Goal: Information Seeking & Learning: Find specific fact

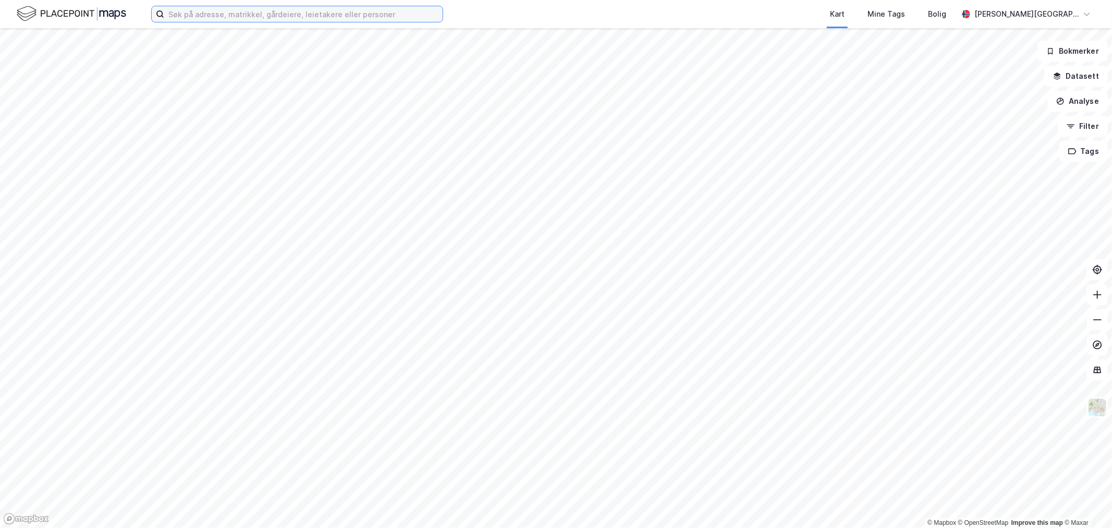
click at [208, 11] on input at bounding box center [303, 14] width 278 height 16
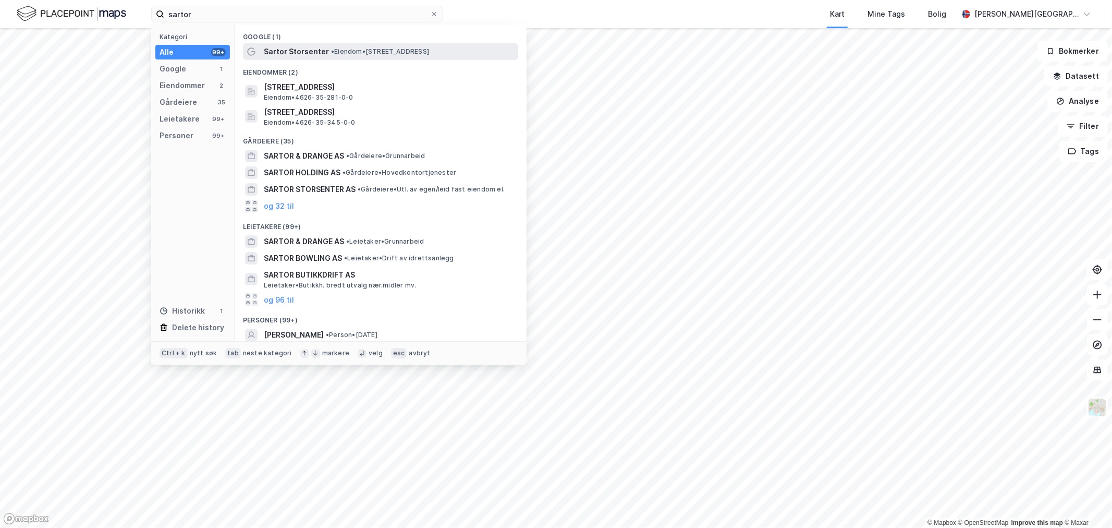
click at [309, 50] on span "Sartor Storsenter" at bounding box center [296, 51] width 65 height 13
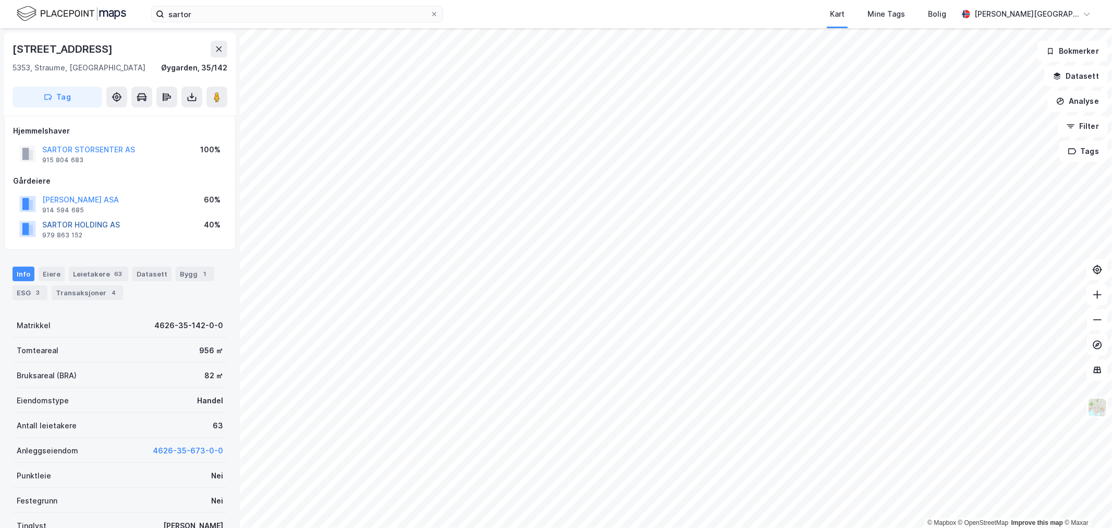
click at [0, 0] on button "SARTOR HOLDING AS" at bounding box center [0, 0] width 0 height 0
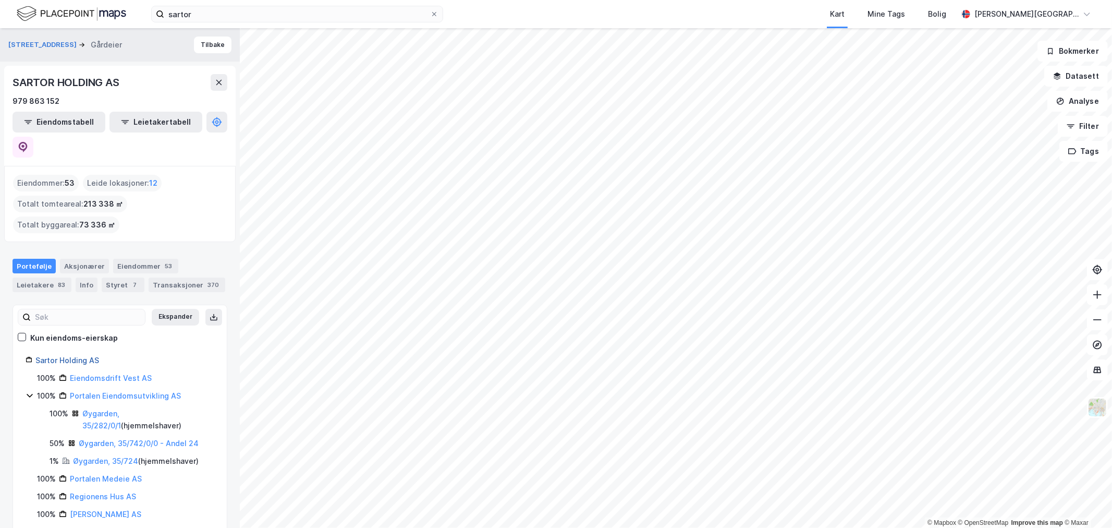
click at [74, 356] on link "Sartor Holding AS" at bounding box center [67, 360] width 64 height 9
click at [75, 356] on link "Sartor Holding AS" at bounding box center [67, 360] width 64 height 9
click at [79, 356] on link "Sartor Holding AS" at bounding box center [67, 360] width 64 height 9
click at [41, 40] on button "[STREET_ADDRESS]" at bounding box center [43, 45] width 70 height 10
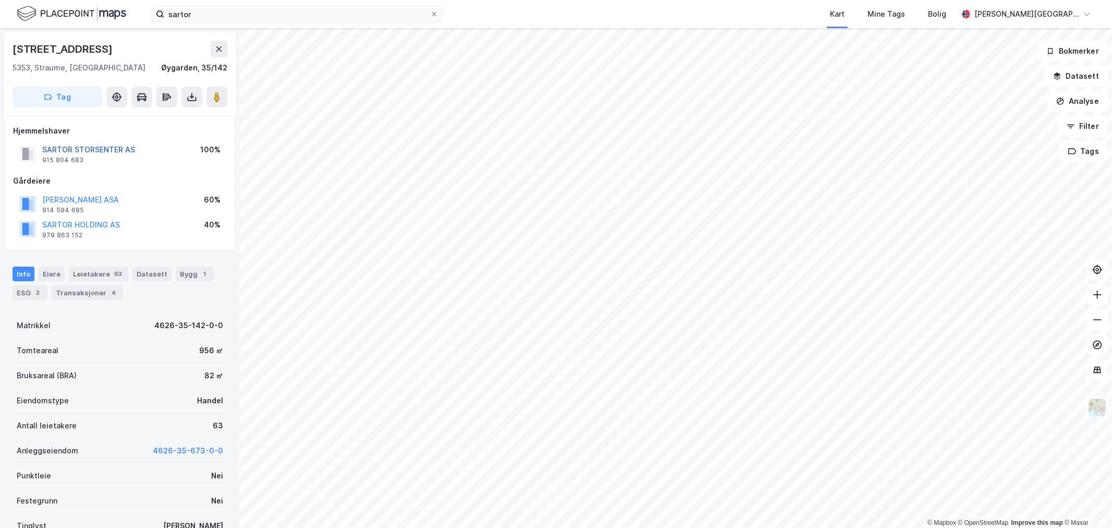
click at [0, 0] on button "SARTOR STORSENTER AS" at bounding box center [0, 0] width 0 height 0
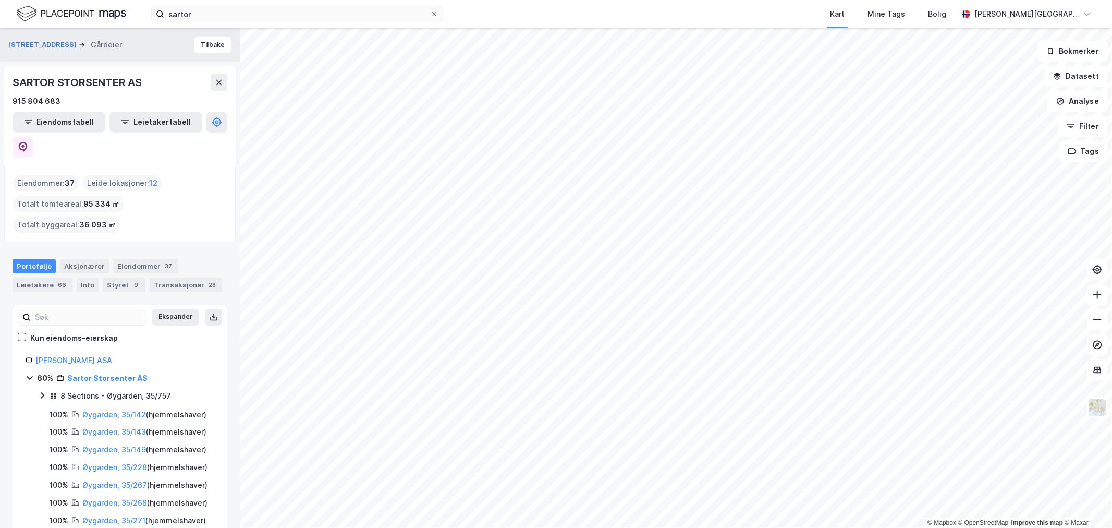
scroll to position [58, 0]
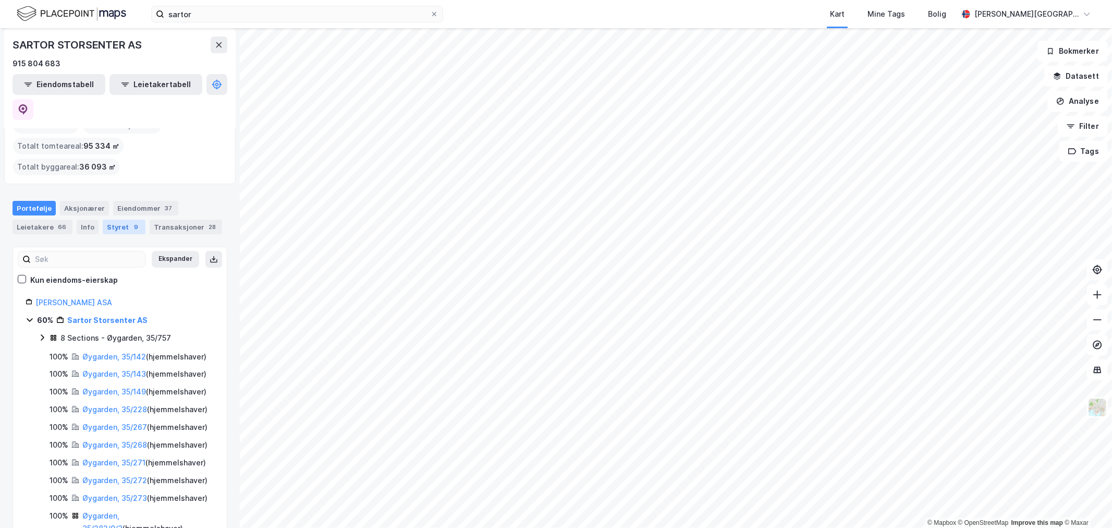
click at [107, 220] on div "Styret 9" at bounding box center [124, 227] width 43 height 15
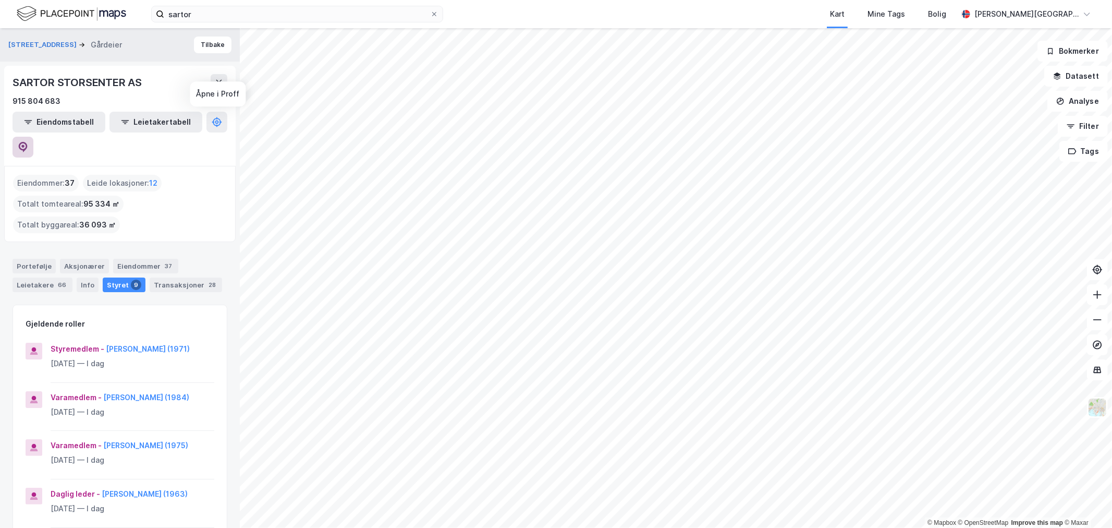
click at [25, 144] on icon at bounding box center [22, 145] width 3 height 3
click at [51, 259] on div "Portefølje" at bounding box center [34, 266] width 43 height 15
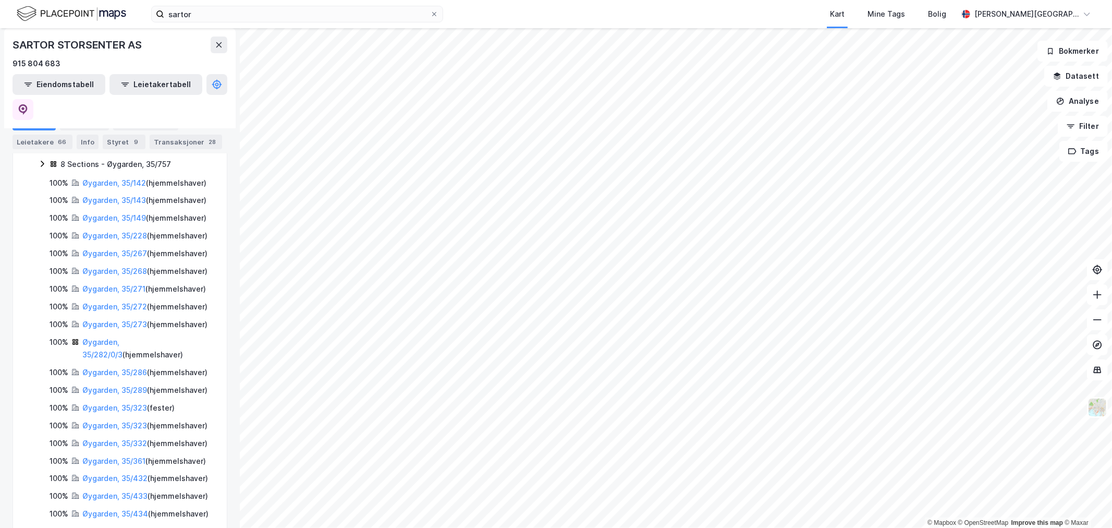
scroll to position [174, 0]
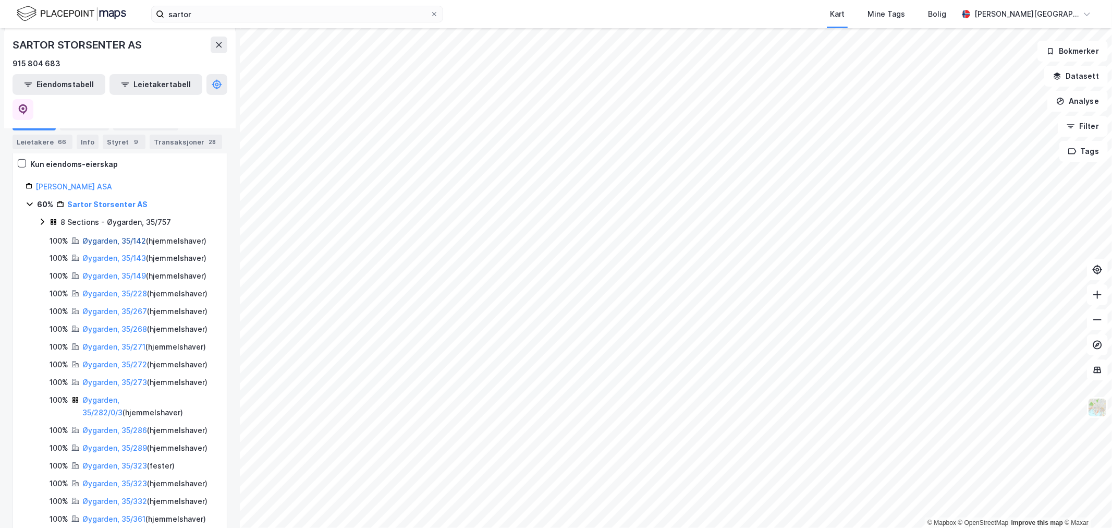
click at [133, 236] on link "Øygarden, 35/142" at bounding box center [114, 240] width 64 height 9
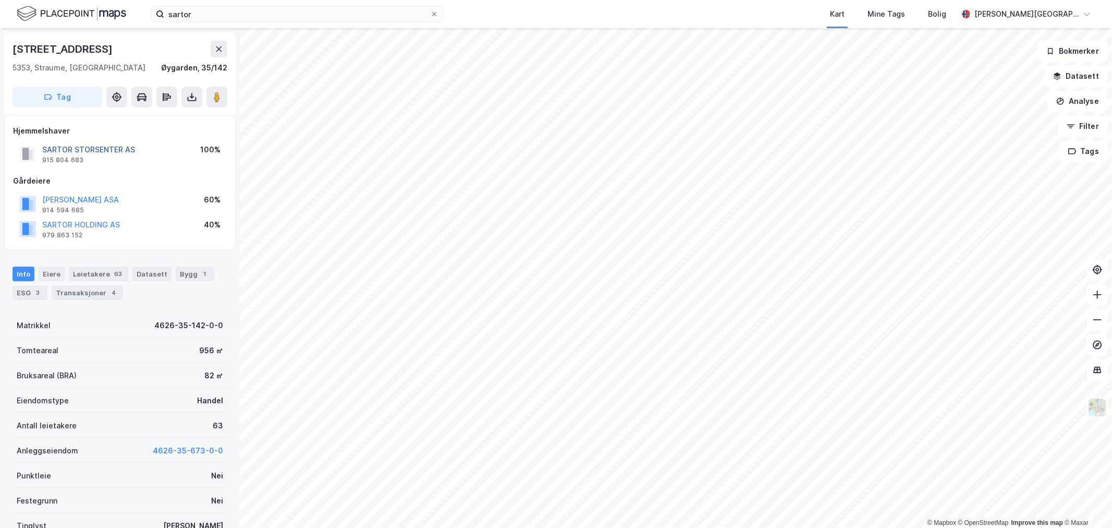
click at [0, 0] on button "SARTOR STORSENTER AS" at bounding box center [0, 0] width 0 height 0
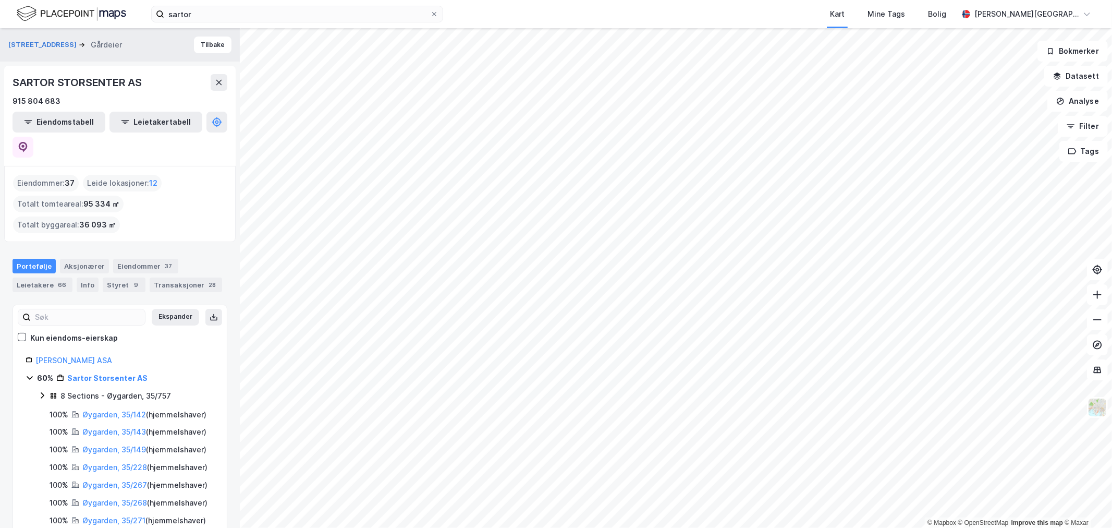
click at [83, 219] on span "36 093 ㎡" at bounding box center [97, 225] width 37 height 13
drag, startPoint x: 79, startPoint y: 201, endPoint x: 90, endPoint y: 201, distance: 11.0
click at [90, 219] on span "36 093 ㎡" at bounding box center [97, 225] width 37 height 13
click at [93, 219] on span "36 093 ㎡" at bounding box center [97, 225] width 37 height 13
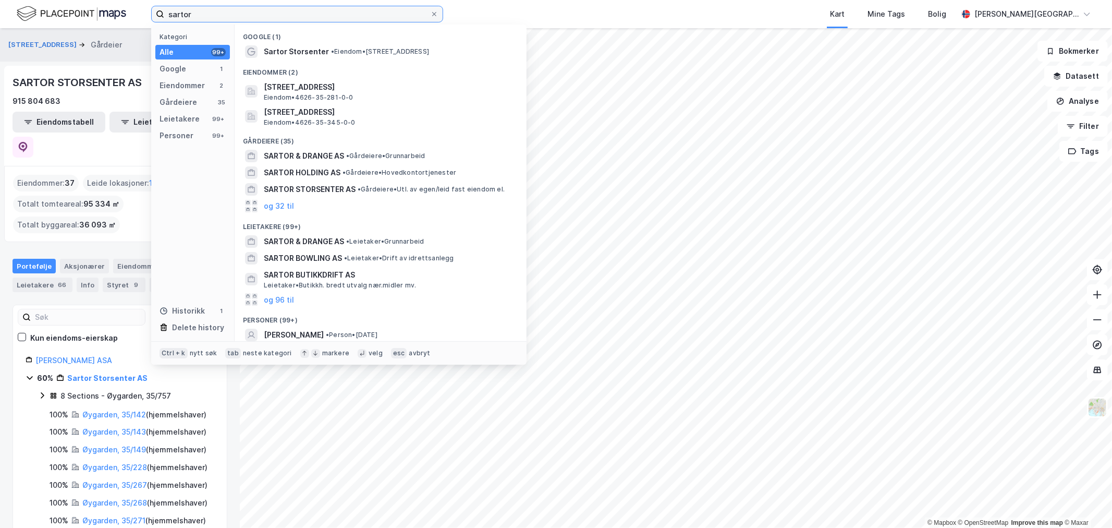
click at [262, 13] on input "sartor" at bounding box center [297, 14] width 266 height 16
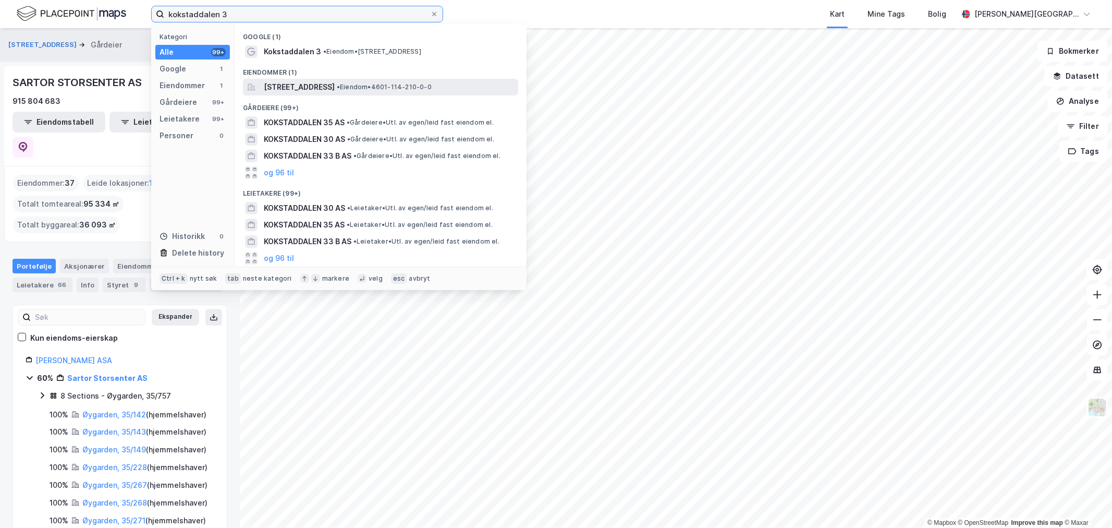
type input "kokstaddalen 3"
click at [313, 89] on span "[STREET_ADDRESS]" at bounding box center [299, 87] width 71 height 13
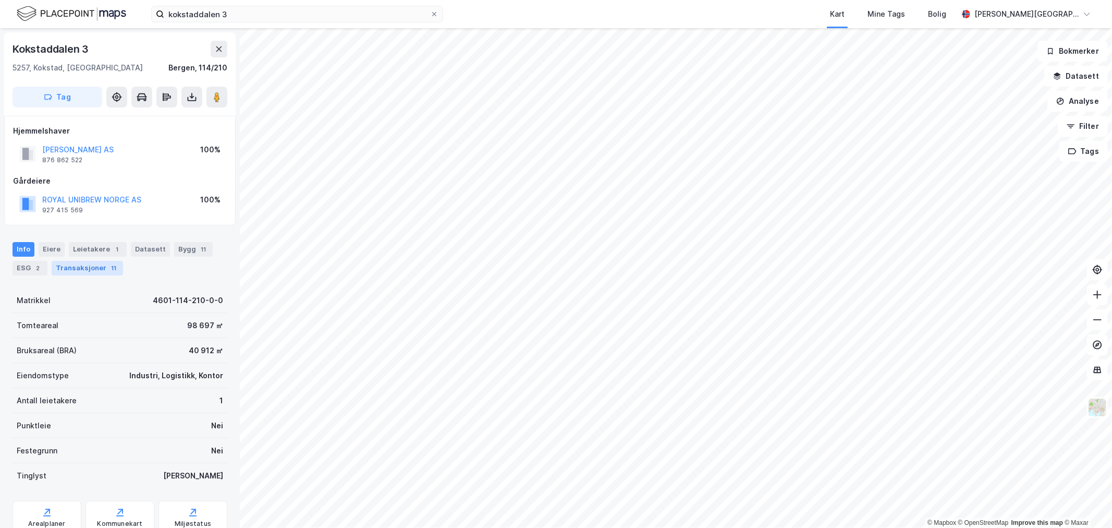
click at [96, 270] on div "Transaksjoner 11" at bounding box center [87, 268] width 71 height 15
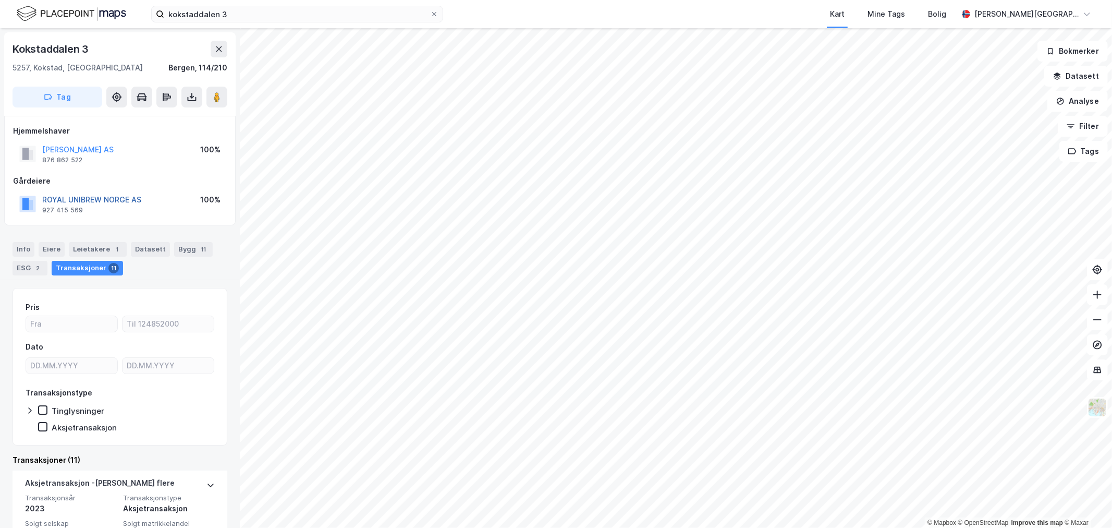
click at [0, 0] on button "ROYAL UNIBREW NORGE AS" at bounding box center [0, 0] width 0 height 0
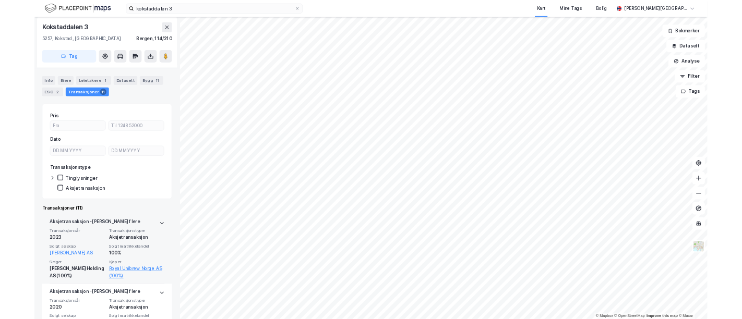
scroll to position [174, 0]
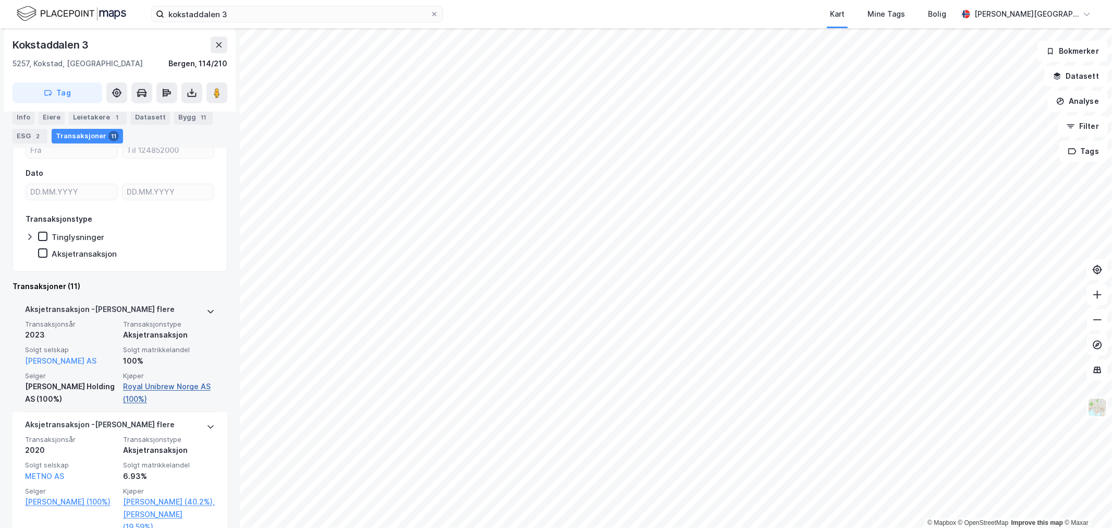
click at [175, 386] on link "Royal Unibrew Norge AS (100%)" at bounding box center [169, 392] width 92 height 25
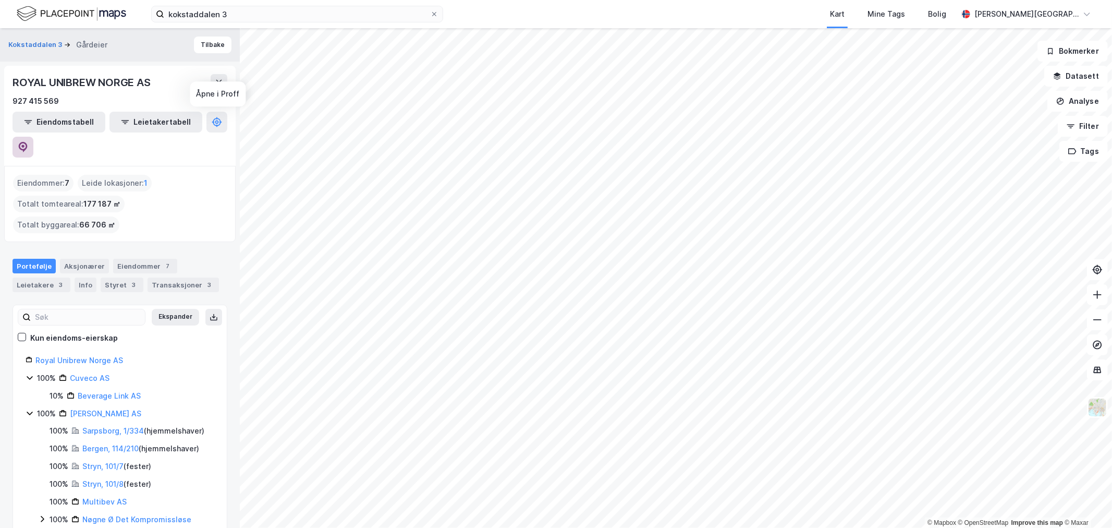
click at [28, 142] on icon at bounding box center [23, 147] width 10 height 10
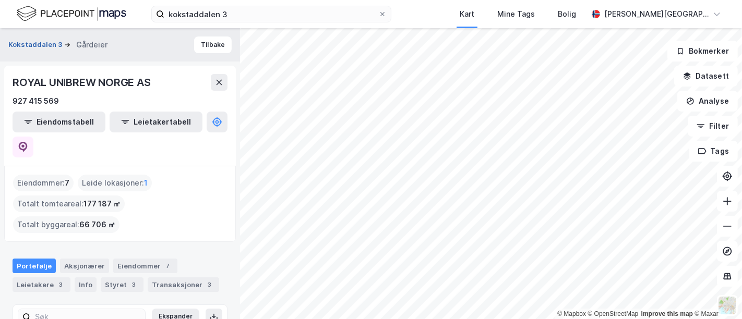
click at [33, 41] on button "Kokstaddalen 3" at bounding box center [36, 45] width 56 height 10
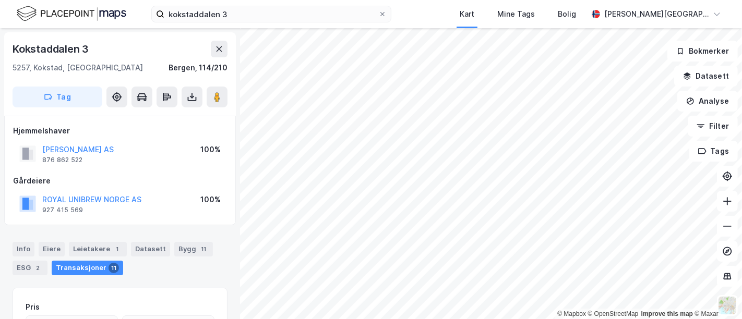
scroll to position [162, 0]
